Goal: Navigation & Orientation: Find specific page/section

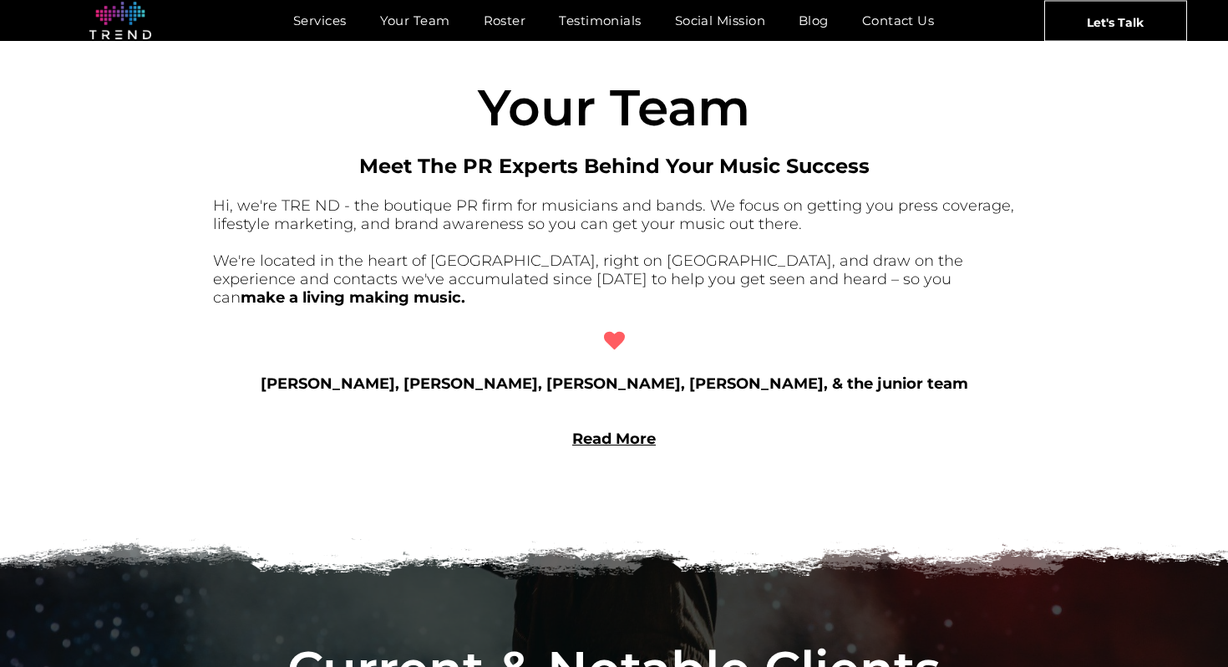
scroll to position [1293, 0]
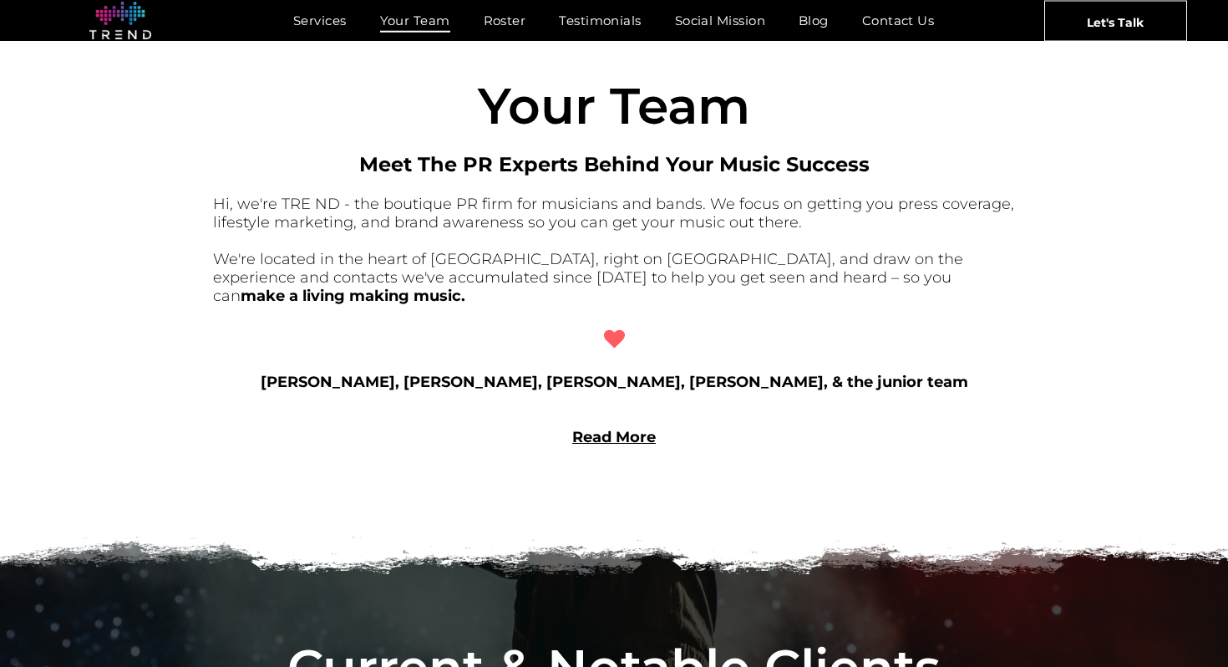
click at [427, 23] on span "Your Team" at bounding box center [415, 20] width 70 height 24
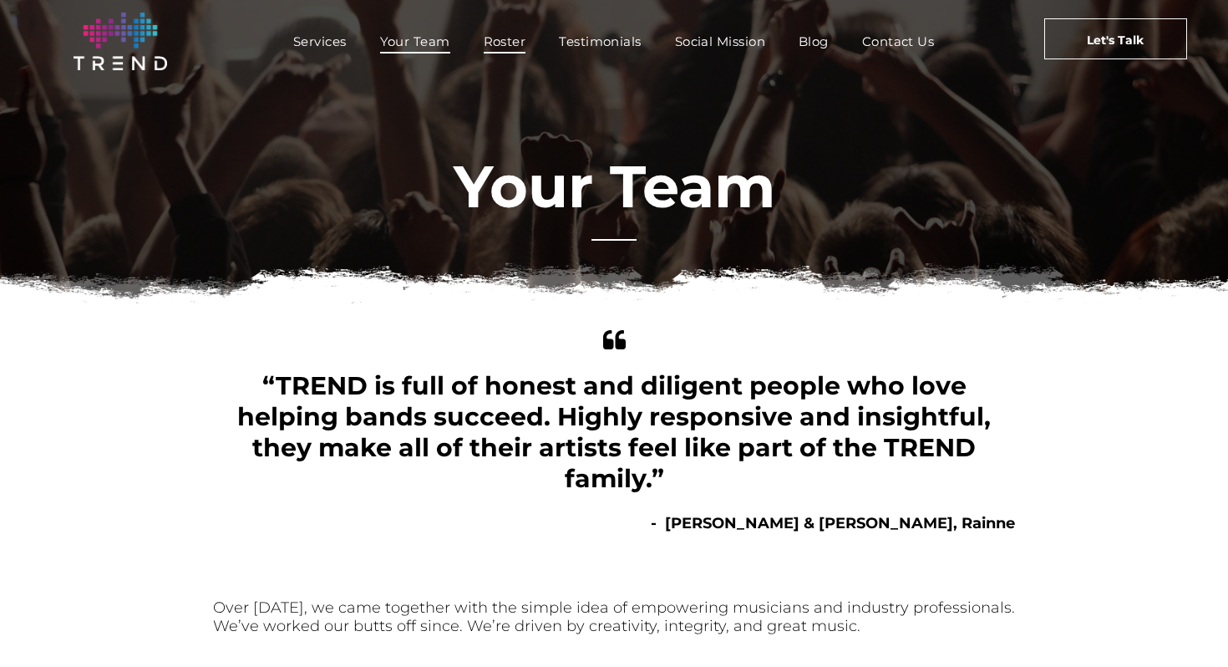
click at [514, 42] on span "Roster" at bounding box center [505, 41] width 43 height 24
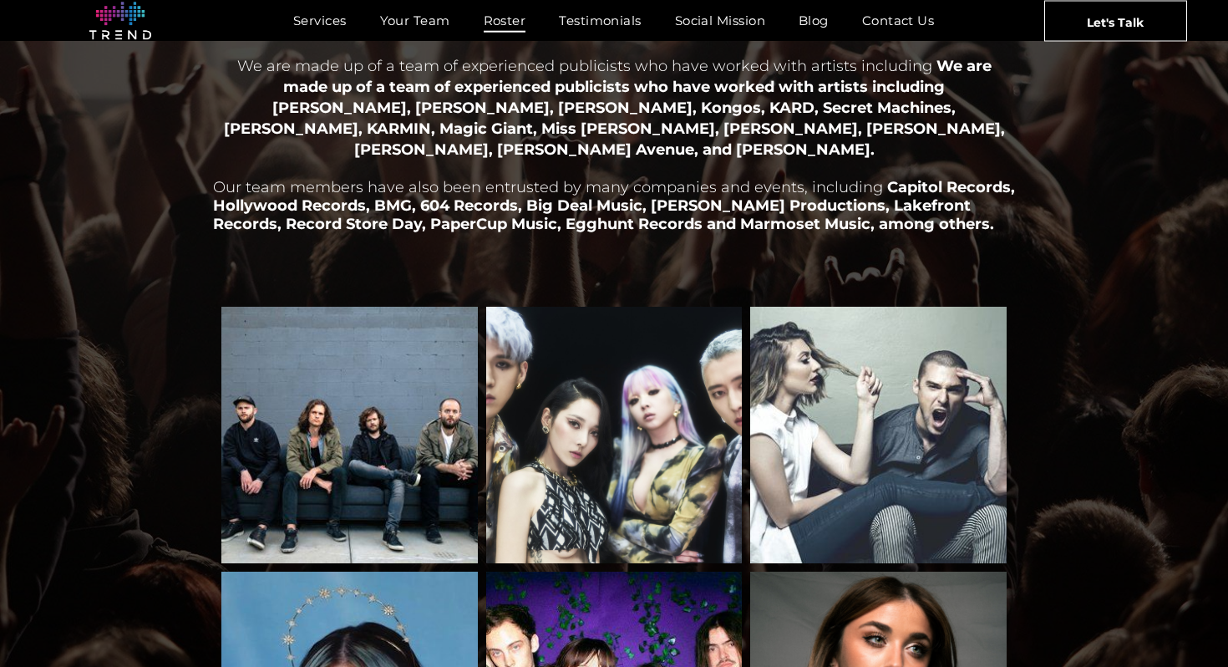
scroll to position [109, 0]
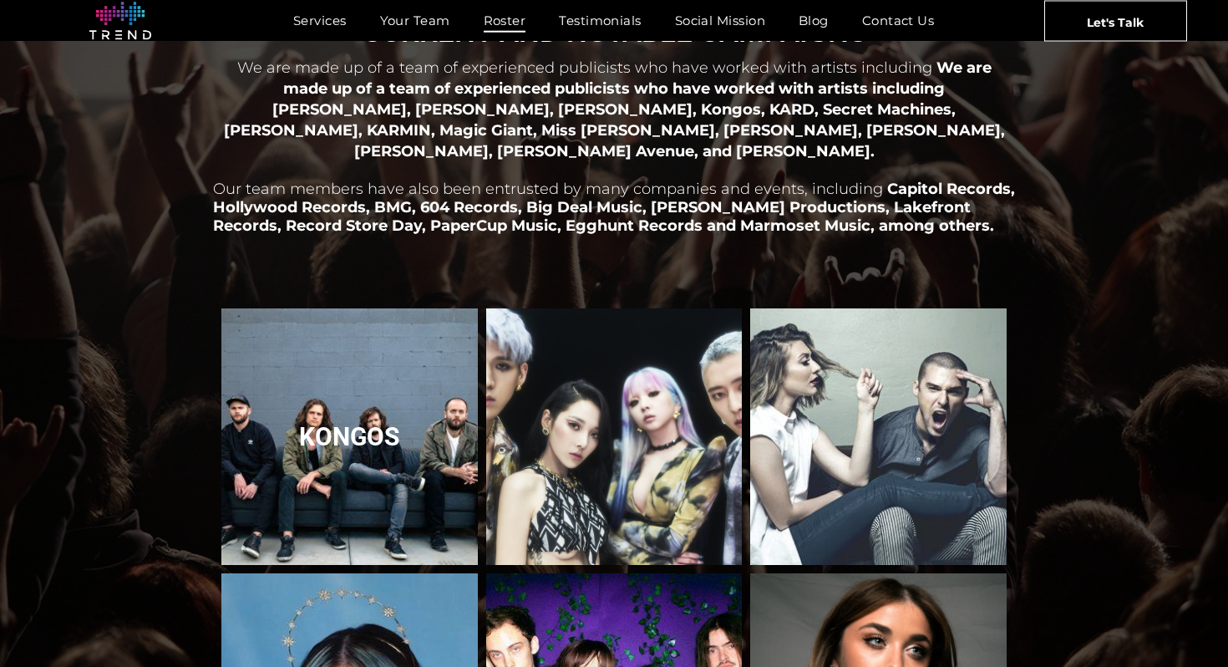
click at [419, 364] on link "Kongos" at bounding box center [350, 437] width 272 height 272
click at [343, 422] on link "Kongos" at bounding box center [350, 437] width 272 height 272
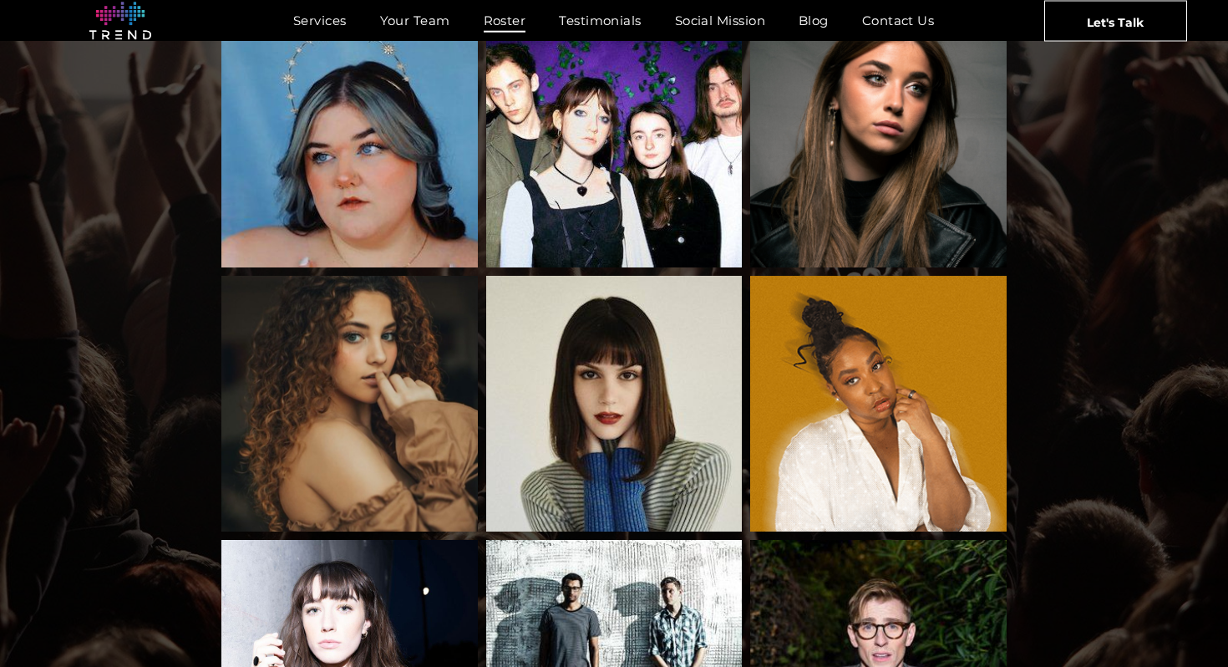
scroll to position [887, 0]
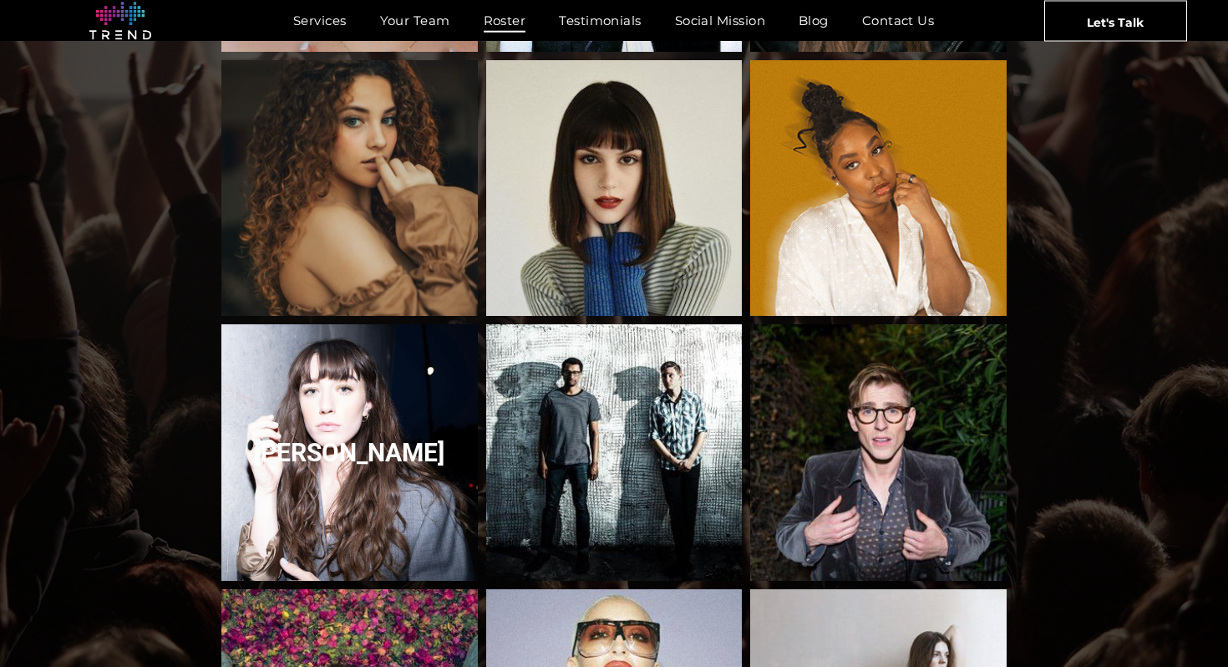
click at [332, 477] on link "Olivia Reid" at bounding box center [350, 453] width 272 height 272
